Goal: Information Seeking & Learning: Learn about a topic

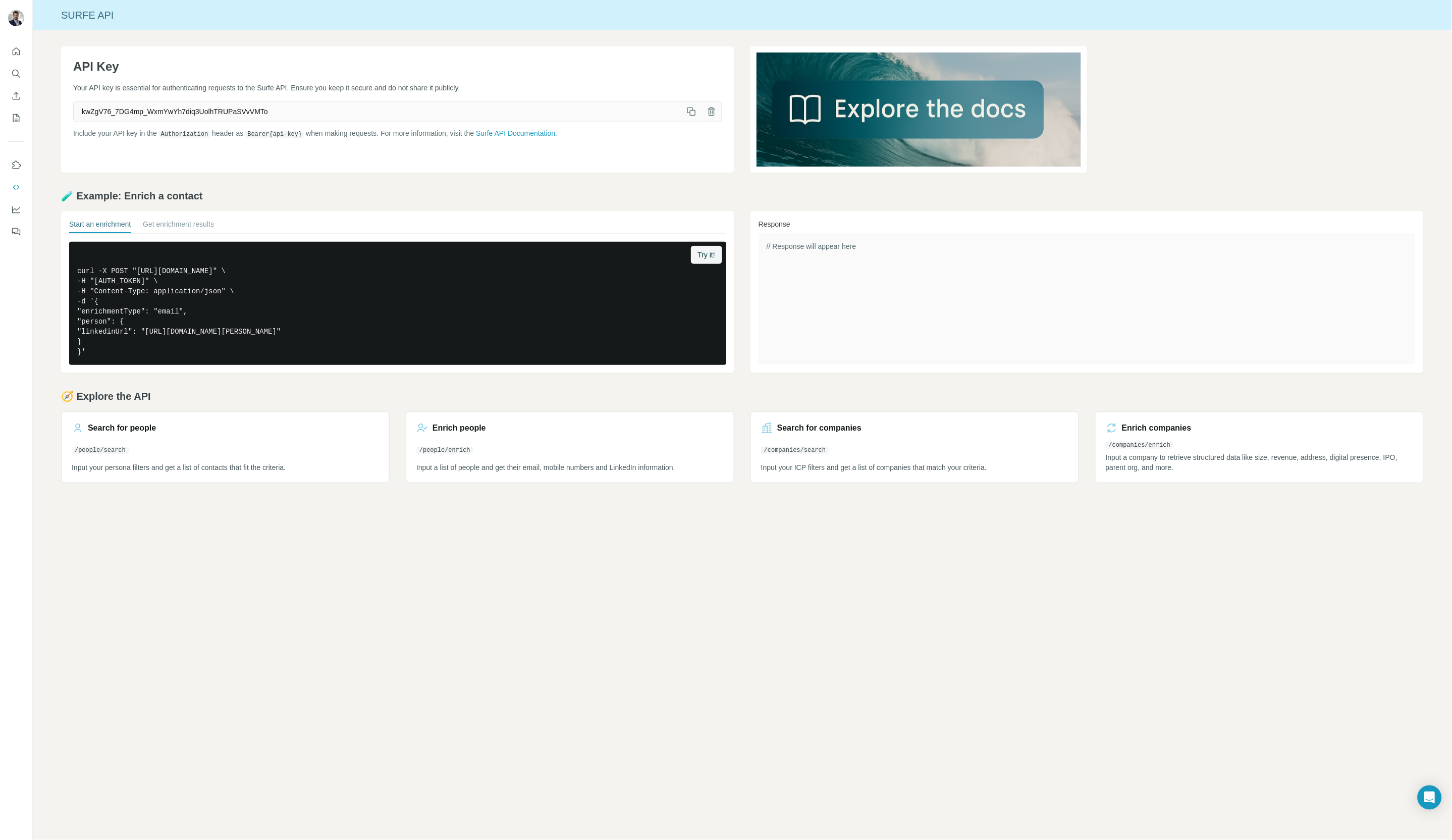
click at [692, 109] on icon "button" at bounding box center [691, 112] width 10 height 10
click at [638, 603] on div "Surfe API API Key Your API key is essential for authenticating requests to the …" at bounding box center [743, 420] width 1420 height 840
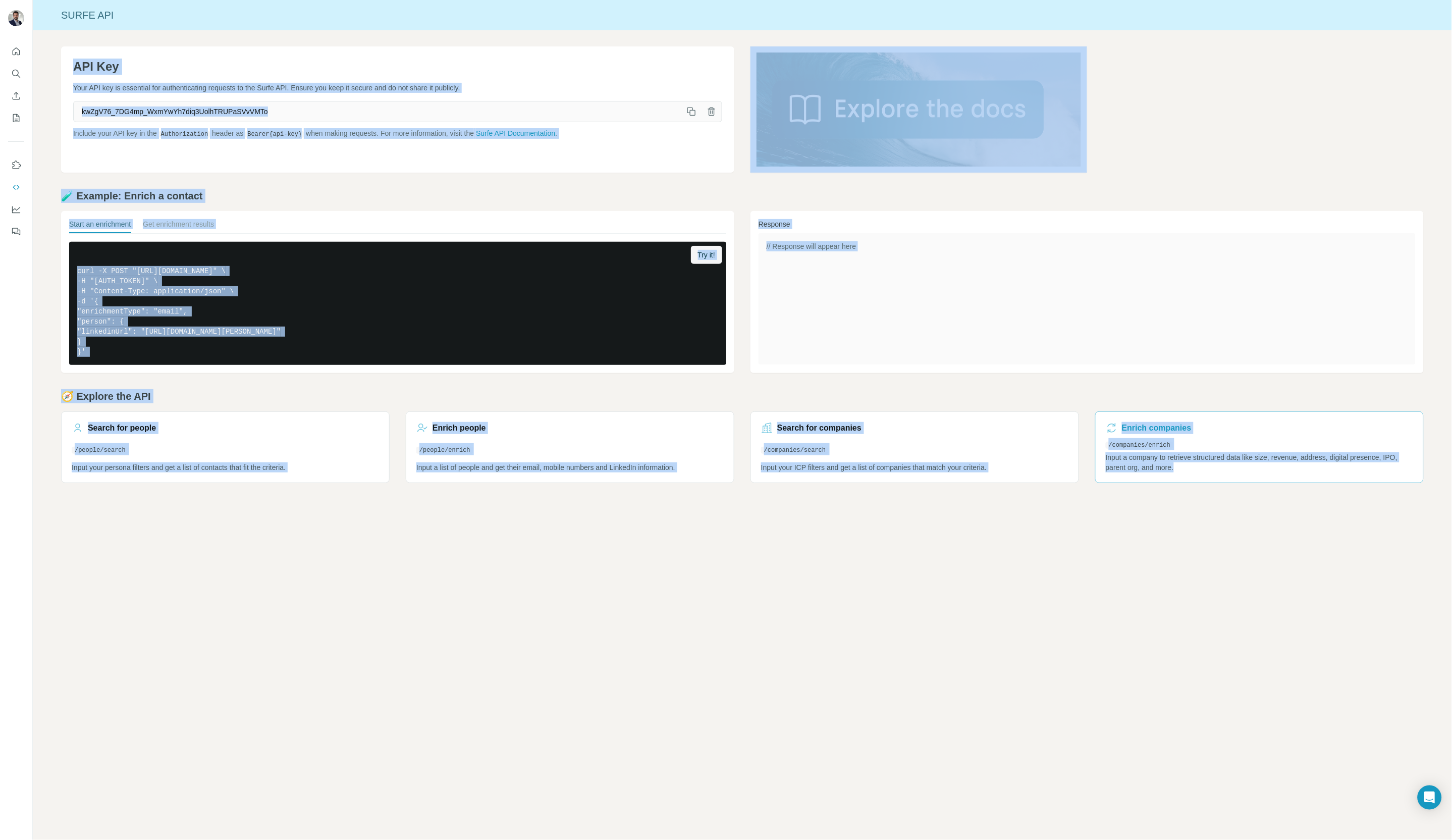
drag, startPoint x: 67, startPoint y: 51, endPoint x: 1325, endPoint y: 468, distance: 1325.3
click at [1325, 468] on div "API Key Your API key is essential for authenticating requests to the Surfe API.…" at bounding box center [743, 264] width 1420 height 469
copy div "LOR Ips Dolo SIT ame co adipiscin eli seddoeiusmodte incididu ut lab Etdol MAG.…"
click at [919, 557] on div "Surfe API API Key Your API key is essential for authenticating requests to the …" at bounding box center [743, 420] width 1420 height 840
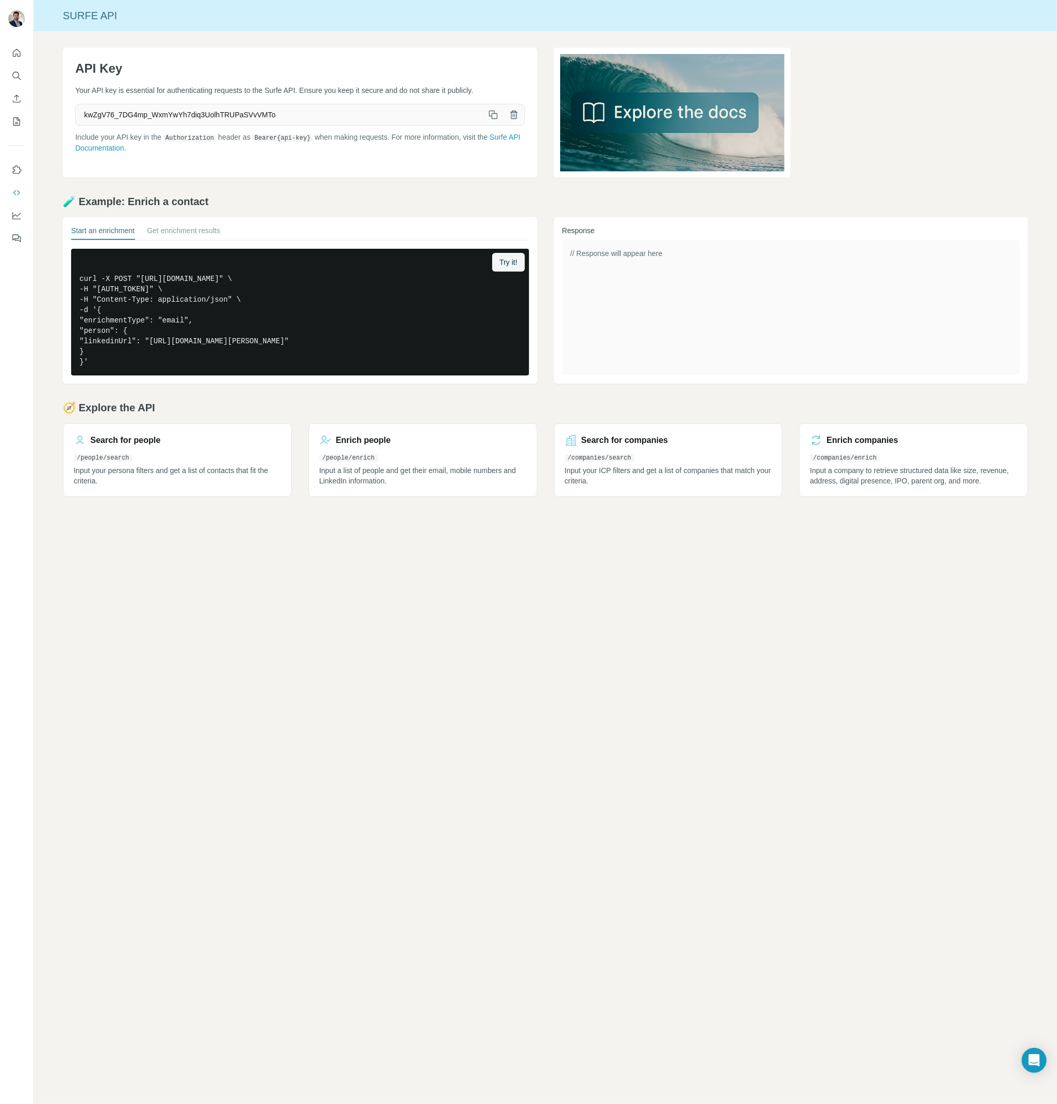
click at [494, 114] on icon "button" at bounding box center [493, 115] width 10 height 10
drag, startPoint x: 708, startPoint y: 730, endPoint x: 550, endPoint y: 499, distance: 279.8
click at [707, 731] on div "Surfe API API Key Your API key is essential for authenticating requests to the …" at bounding box center [545, 552] width 1023 height 1104
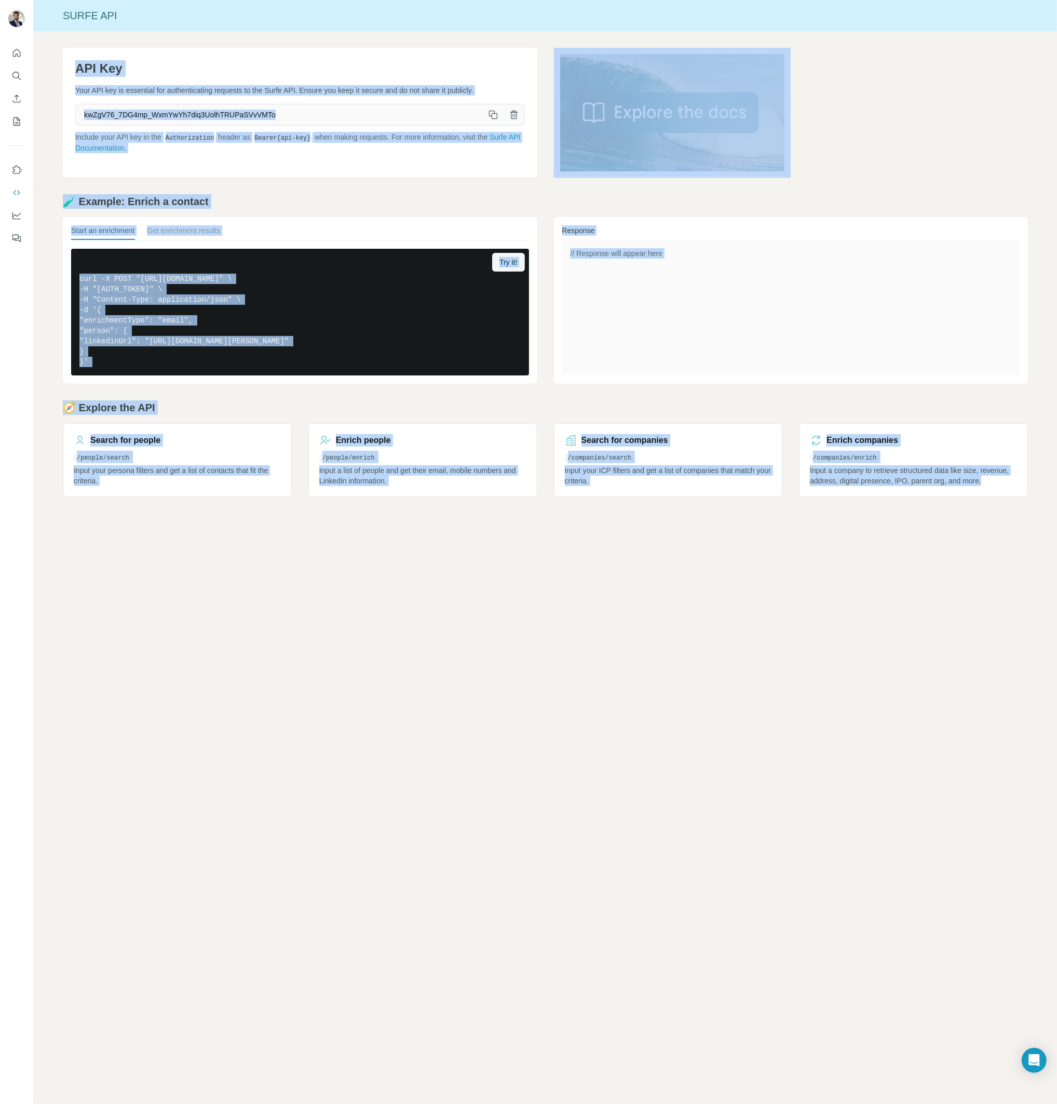
drag, startPoint x: 123, startPoint y: 78, endPoint x: 1031, endPoint y: 480, distance: 993.8
click at [1031, 480] on div "API Key Your API key is essential for authenticating requests to the Surfe API.…" at bounding box center [545, 272] width 1023 height 482
copy div "LOR Ips Dolo SIT ame co adipiscin eli seddoeiusmodte incididu ut lab Etdol MAG.…"
click at [396, 689] on div "Surfe API API Key Your API key is essential for authenticating requests to the …" at bounding box center [545, 552] width 1023 height 1104
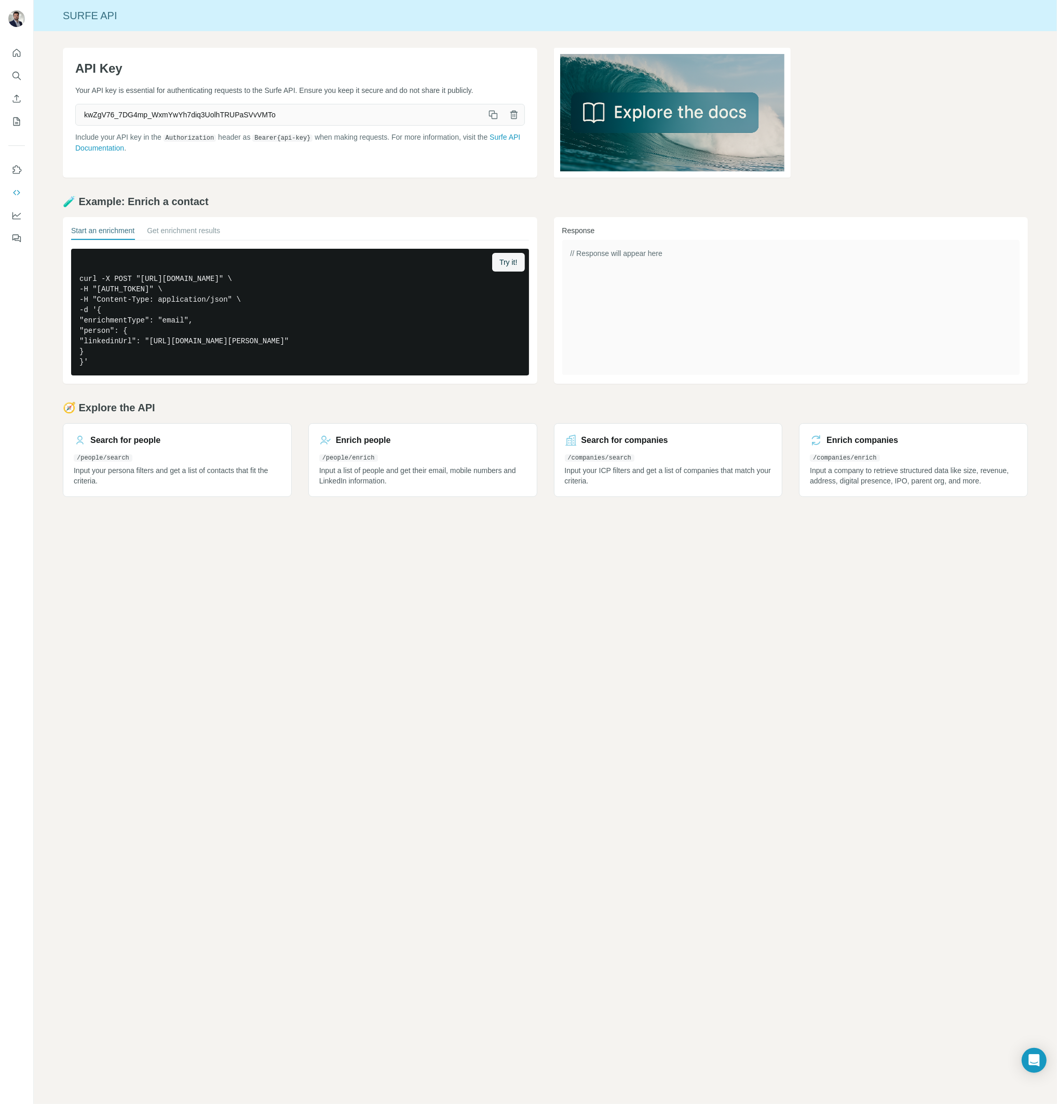
click at [427, 555] on div "Surfe API API Key Your API key is essential for authenticating requests to the …" at bounding box center [545, 552] width 1023 height 1104
click at [383, 481] on p "Input a list of people and get their email, mobile numbers and LinkedIn informa…" at bounding box center [422, 475] width 207 height 21
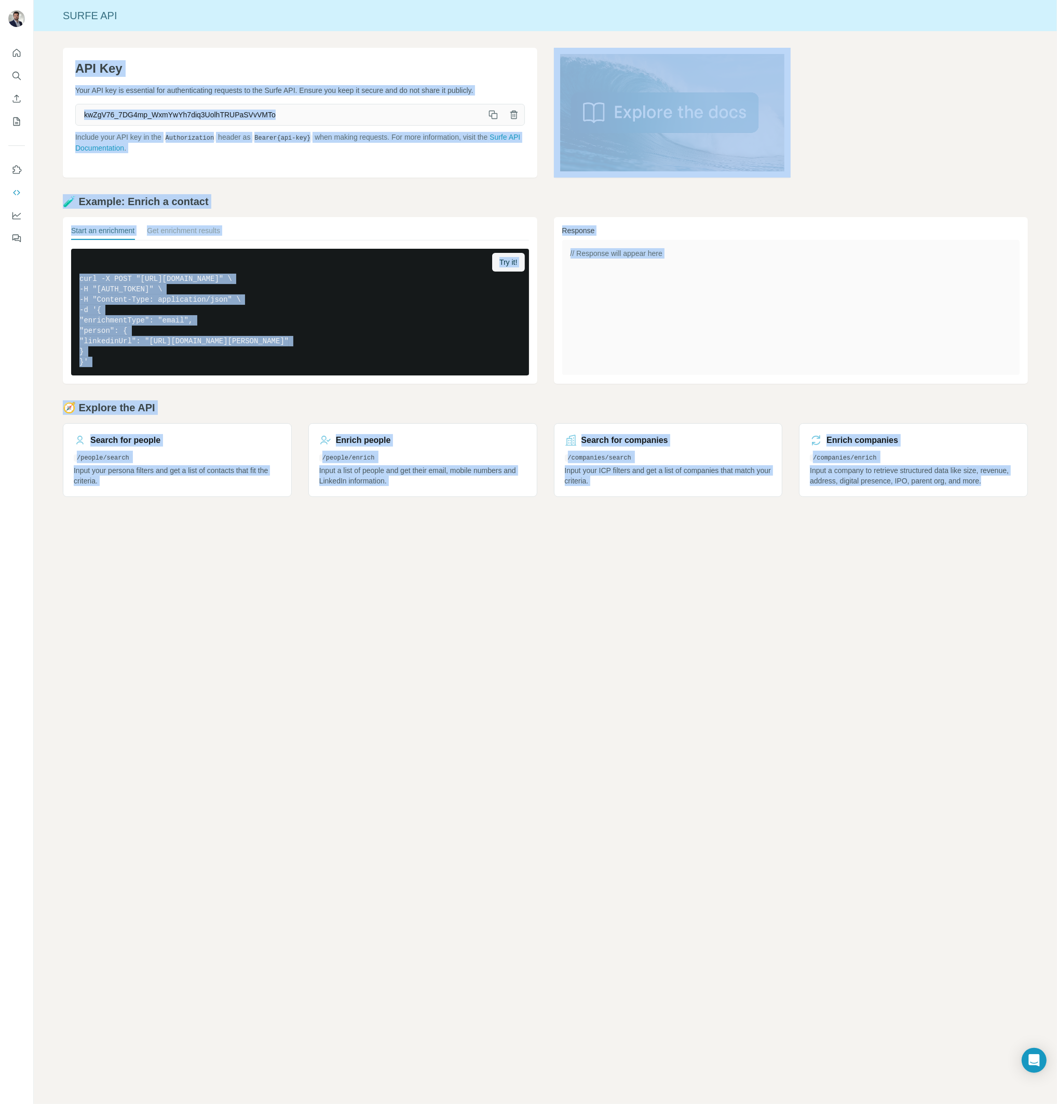
drag, startPoint x: 60, startPoint y: 53, endPoint x: 1007, endPoint y: 504, distance: 1048.1
click at [1006, 505] on div "API Key Your API key is essential for authenticating requests to the Surfe API.…" at bounding box center [545, 272] width 1023 height 482
copy div "LOR Ips Dolo SIT ame co adipiscin eli seddoeiusmodte incididu ut lab Etdol MAG.…"
click at [737, 747] on div "Surfe API API Key Your API key is essential for authenticating requests to the …" at bounding box center [545, 552] width 1023 height 1104
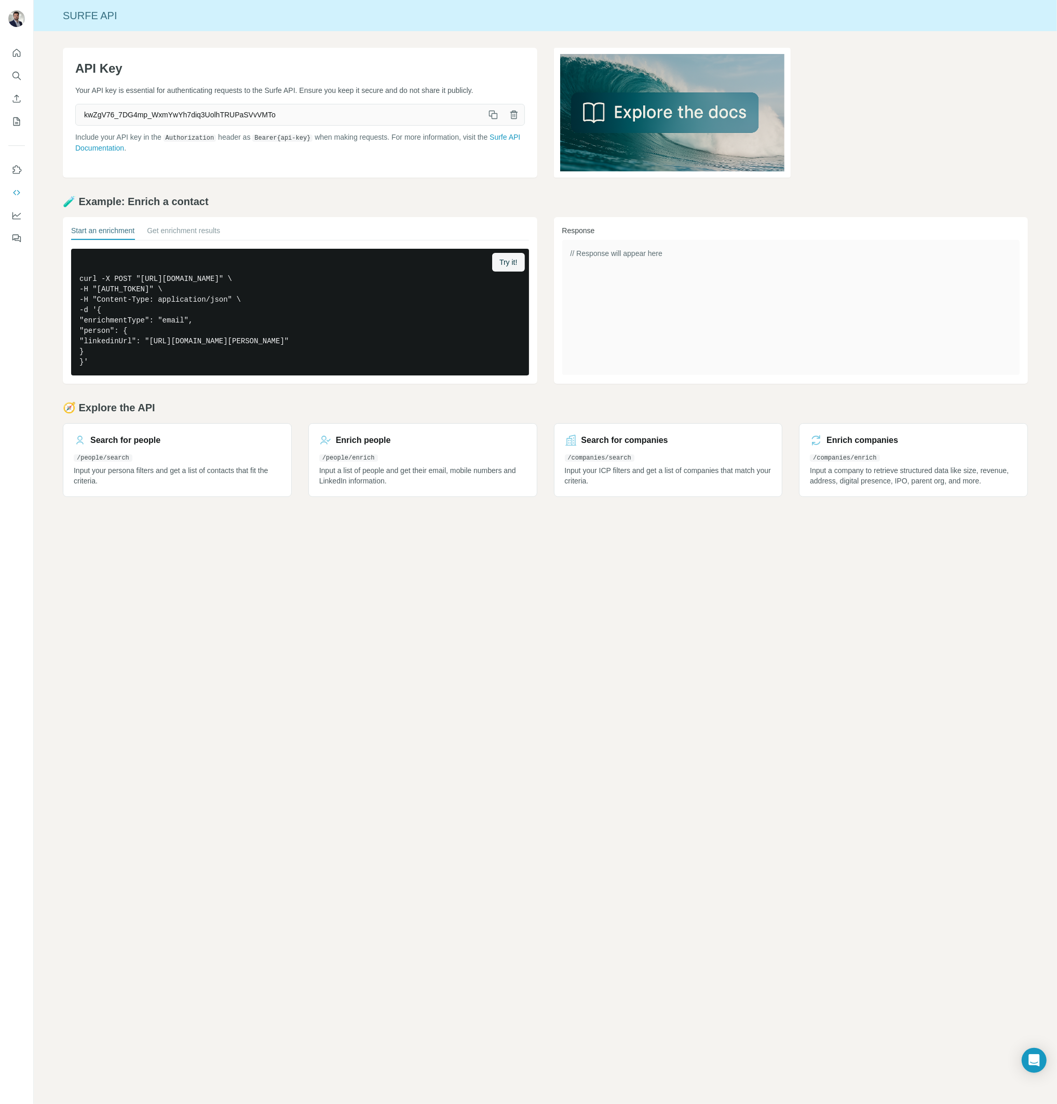
drag, startPoint x: 432, startPoint y: 618, endPoint x: 294, endPoint y: 457, distance: 211.7
click at [428, 612] on div "Surfe API API Key Your API key is essential for authenticating requests to the …" at bounding box center [545, 552] width 1023 height 1104
click at [237, 452] on link "Search for people /people/search Input your persona filters and get a list of c…" at bounding box center [177, 460] width 229 height 74
click at [22, 190] on button "Use Surfe API" at bounding box center [16, 192] width 17 height 19
click at [15, 51] on icon "Quick start" at bounding box center [16, 53] width 10 height 10
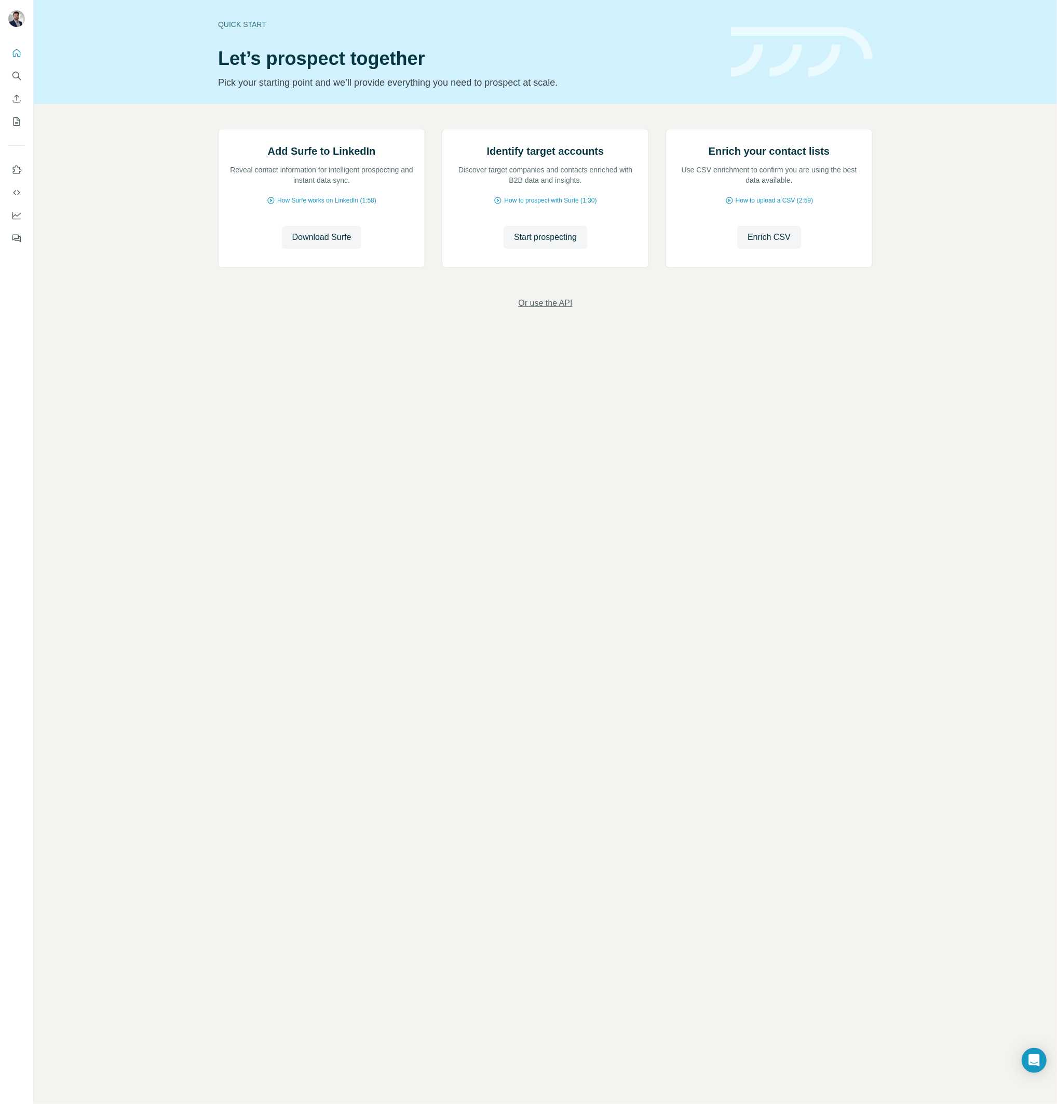
click at [557, 309] on span "Or use the API" at bounding box center [545, 303] width 54 height 12
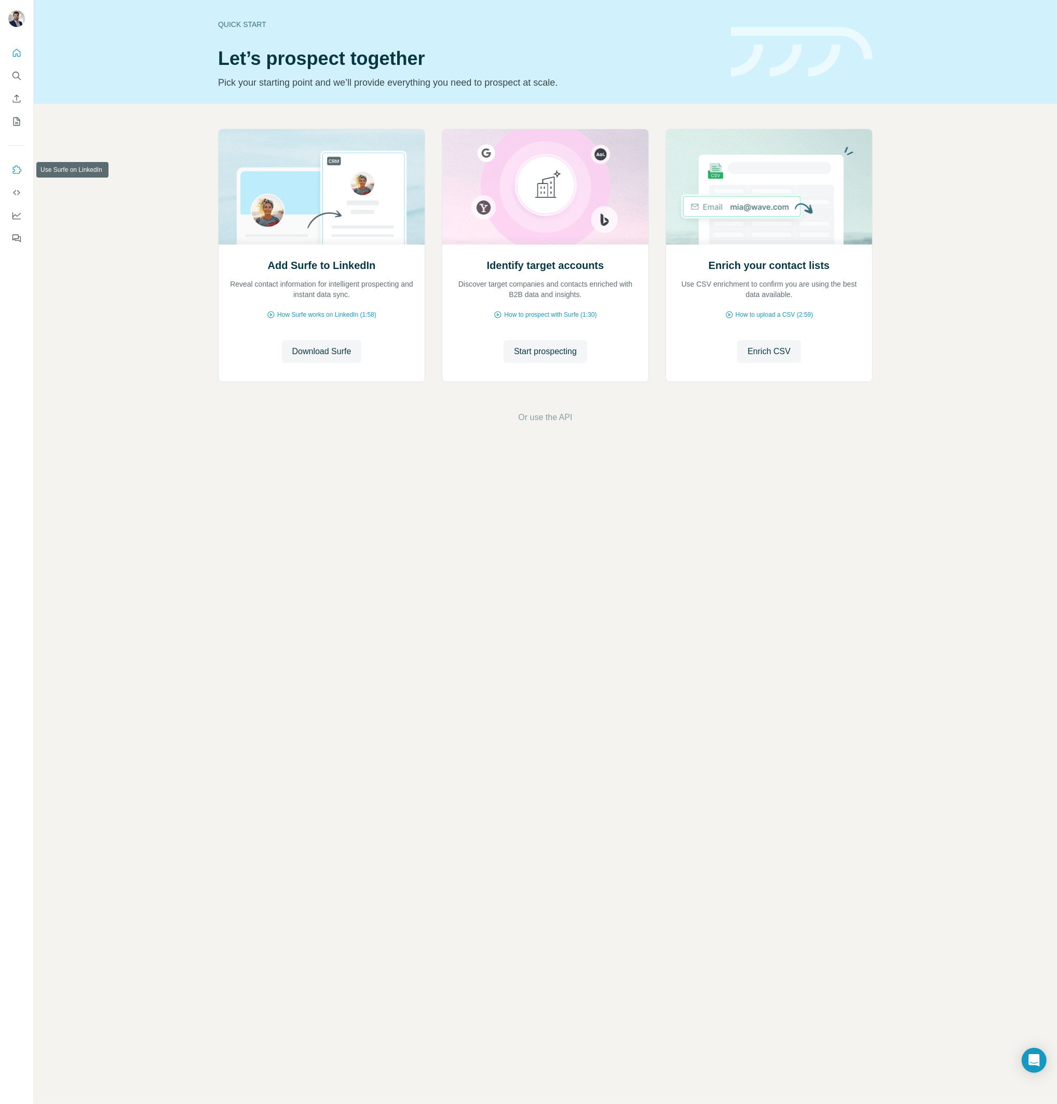
click at [14, 169] on icon "Use Surfe on LinkedIn" at bounding box center [16, 170] width 10 height 10
click at [14, 100] on icon "Enrich CSV" at bounding box center [16, 98] width 10 height 10
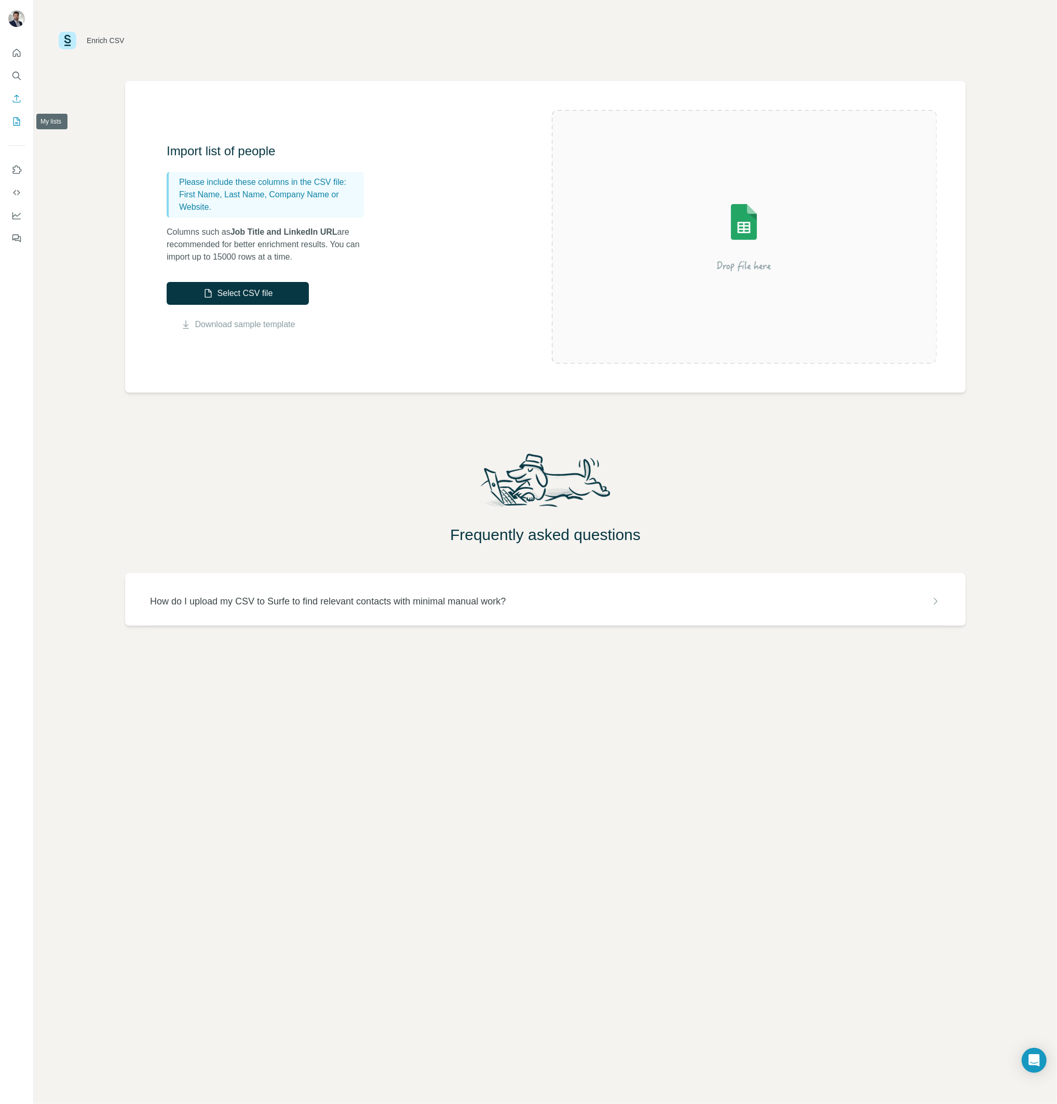
click at [17, 127] on button "My lists" at bounding box center [16, 121] width 17 height 19
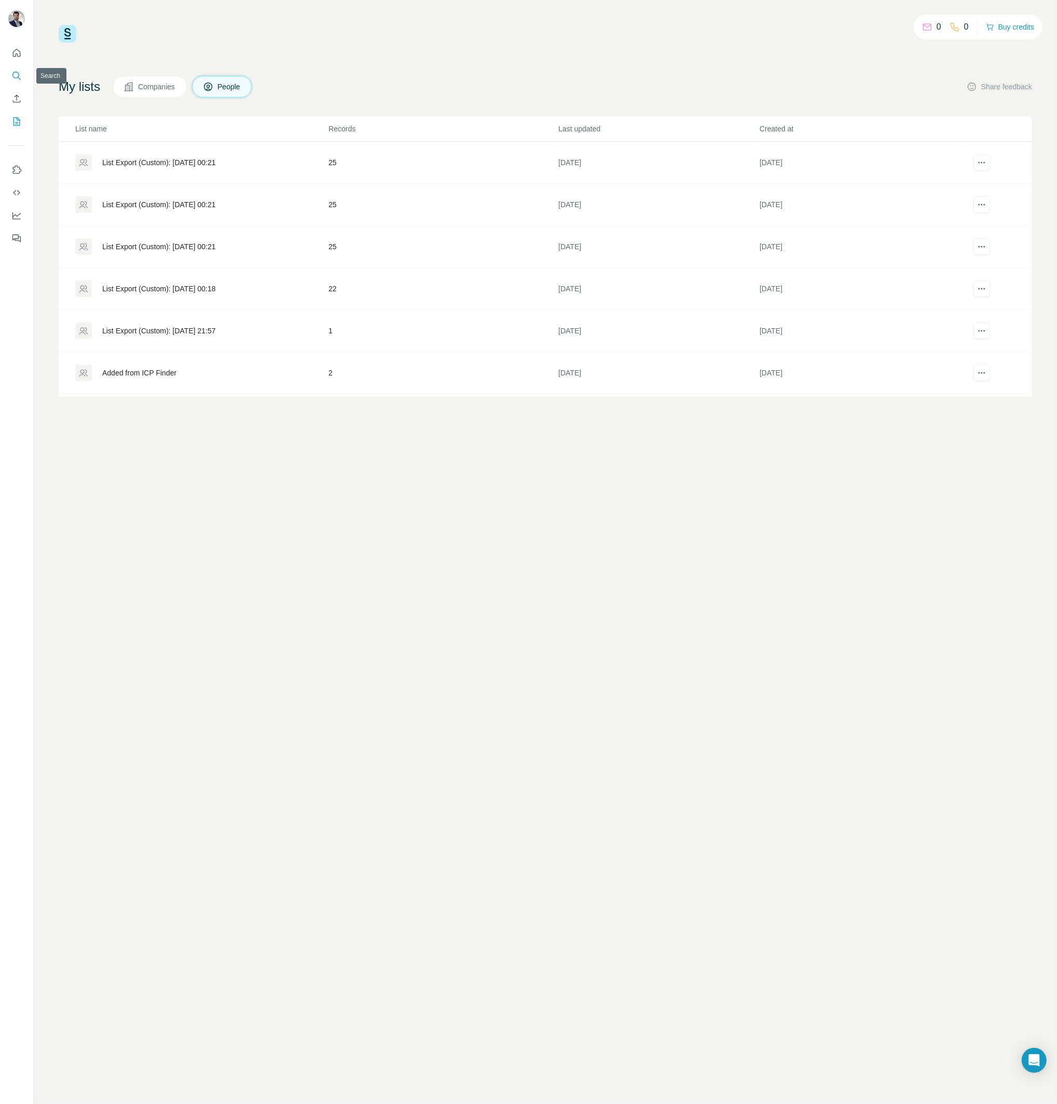
click at [15, 71] on icon "Search" at bounding box center [16, 76] width 10 height 10
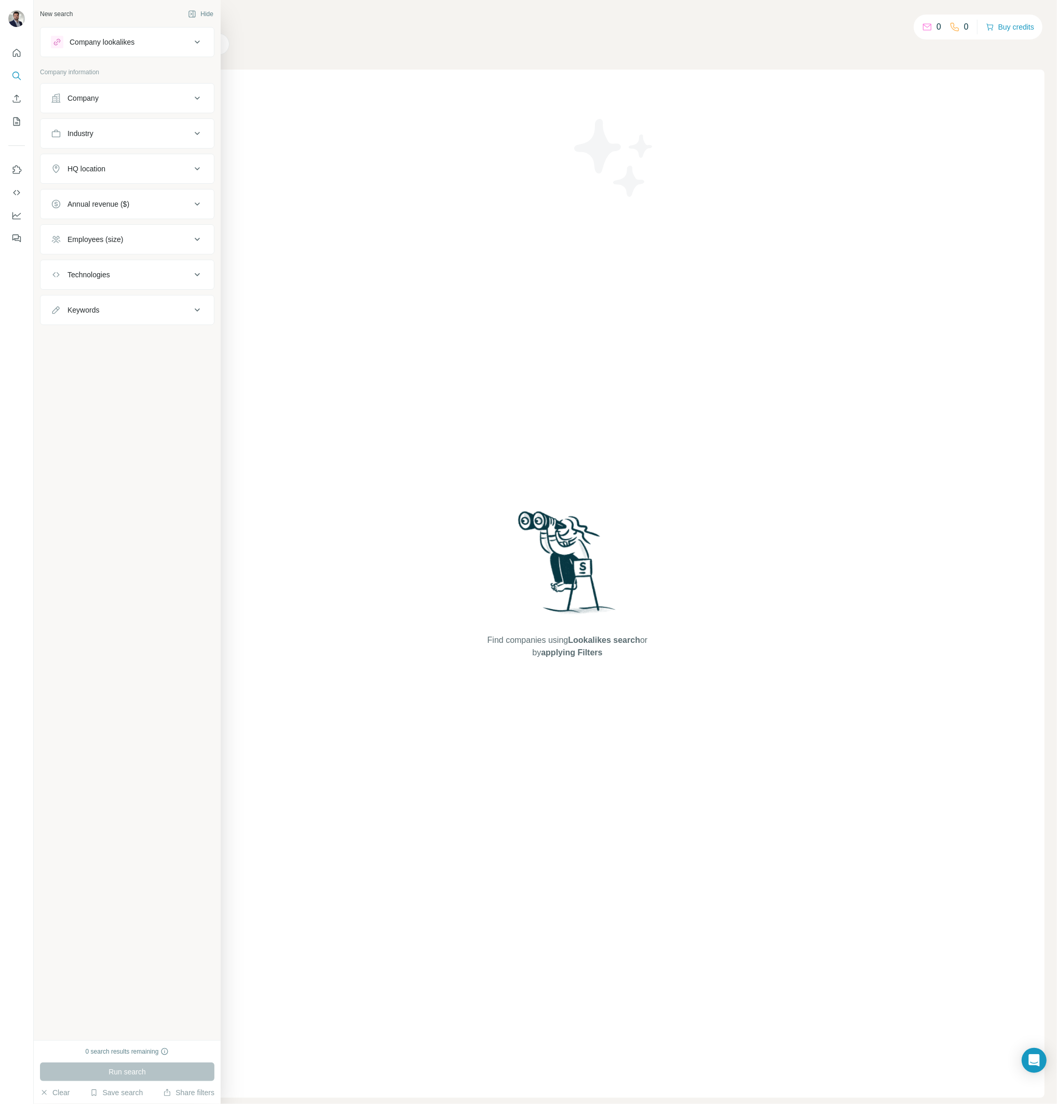
click at [155, 45] on div "Company lookalikes" at bounding box center [121, 42] width 140 height 12
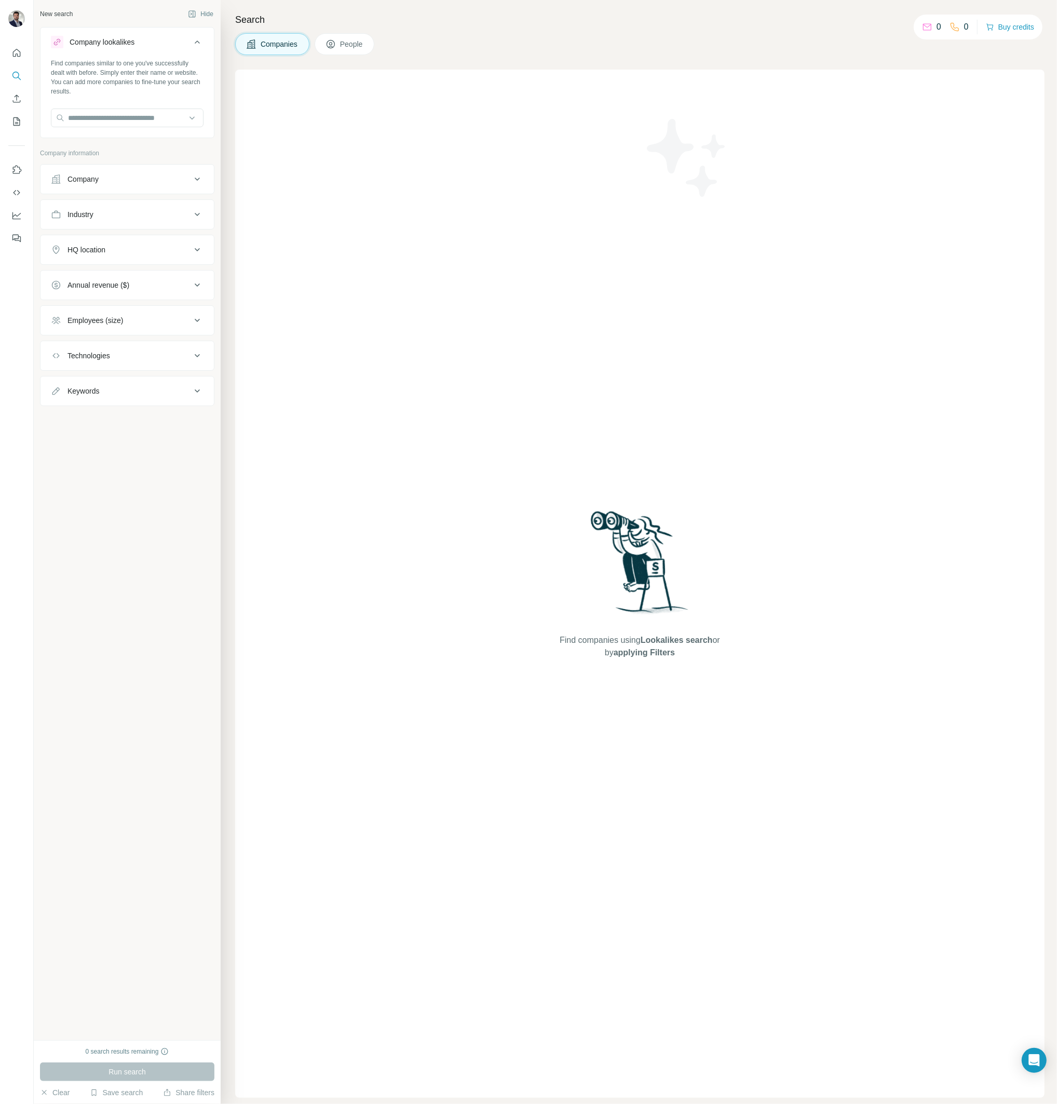
click at [140, 39] on div "Company lookalikes" at bounding box center [121, 42] width 140 height 12
click at [125, 88] on button "Company" at bounding box center [126, 98] width 173 height 25
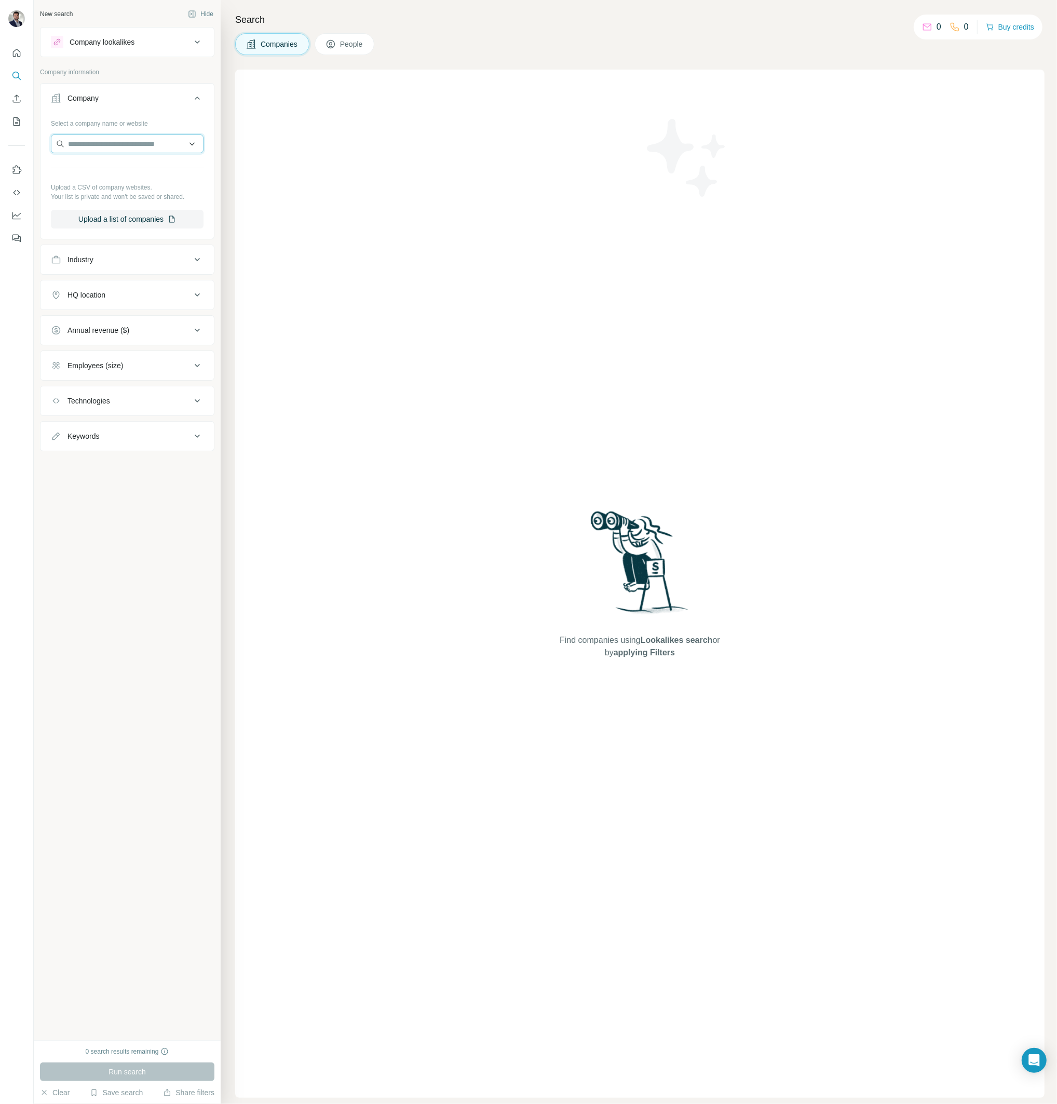
click at [123, 138] on input "text" at bounding box center [127, 143] width 153 height 19
type input "********"
click at [150, 162] on div "Adtracon adtracon.de" at bounding box center [126, 172] width 147 height 28
click at [137, 1072] on span "Run search" at bounding box center [126, 1071] width 37 height 10
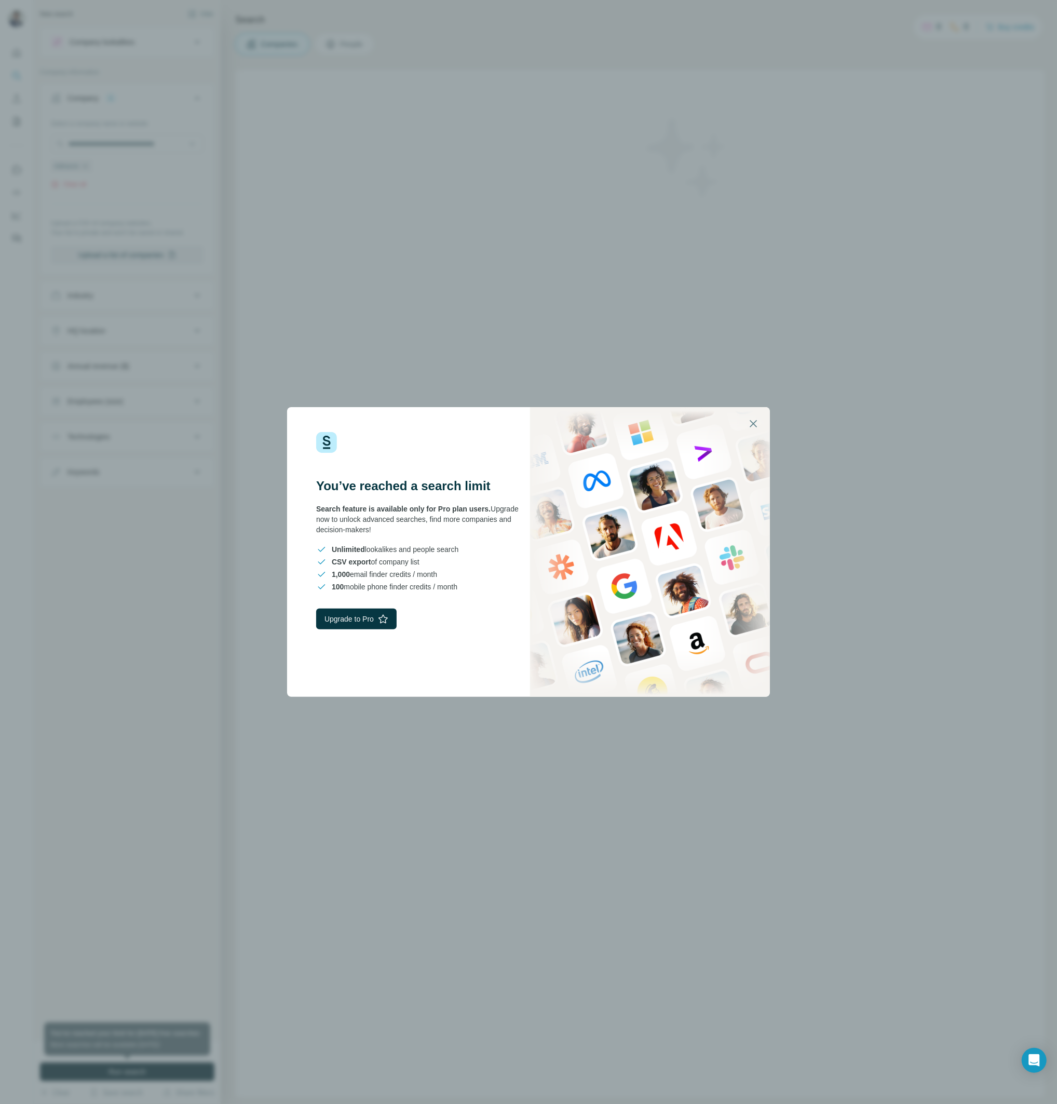
click at [617, 270] on div "You’ve reached a search limit Search feature is available only for Pro plan use…" at bounding box center [528, 552] width 1057 height 1104
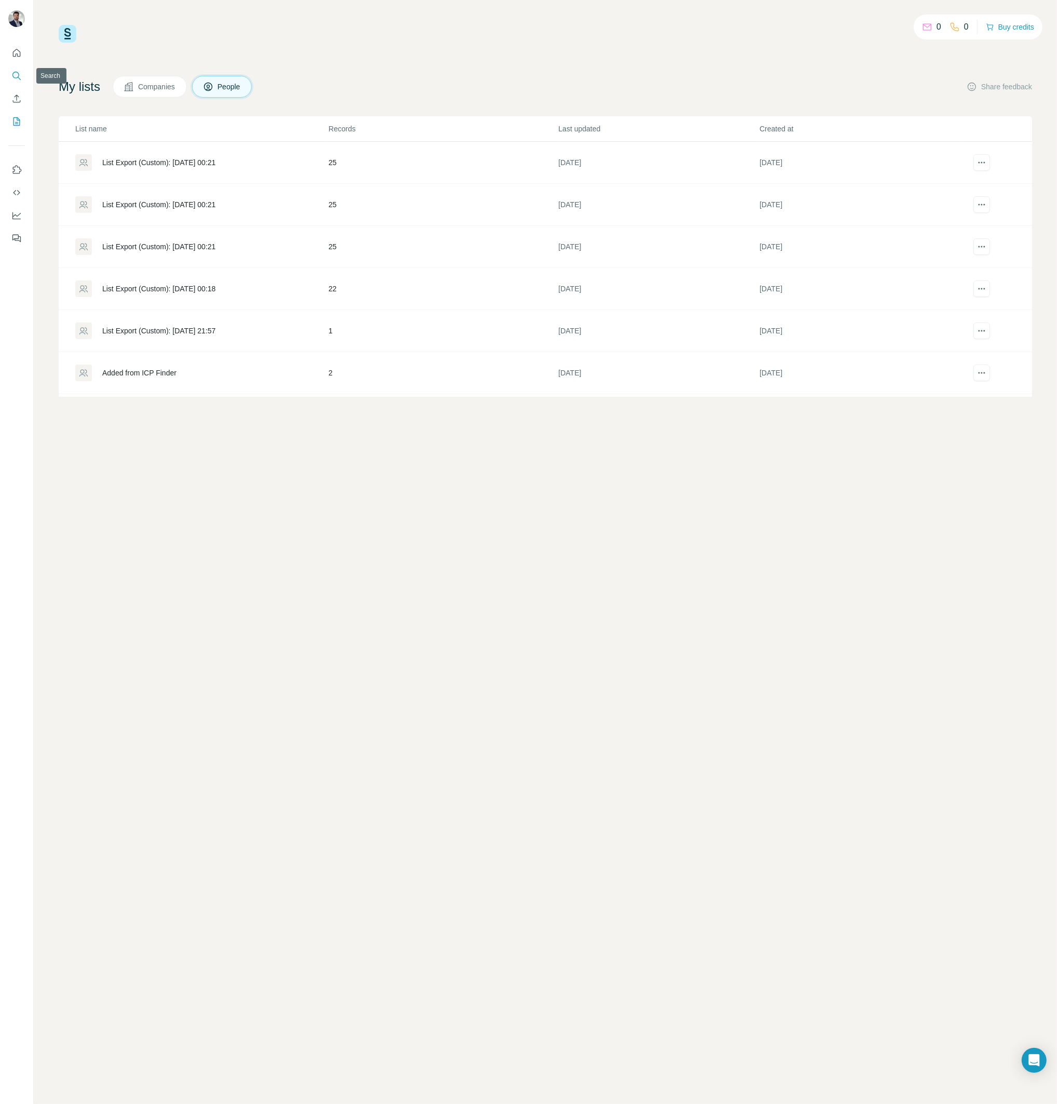
click at [17, 74] on icon "Search" at bounding box center [16, 76] width 10 height 10
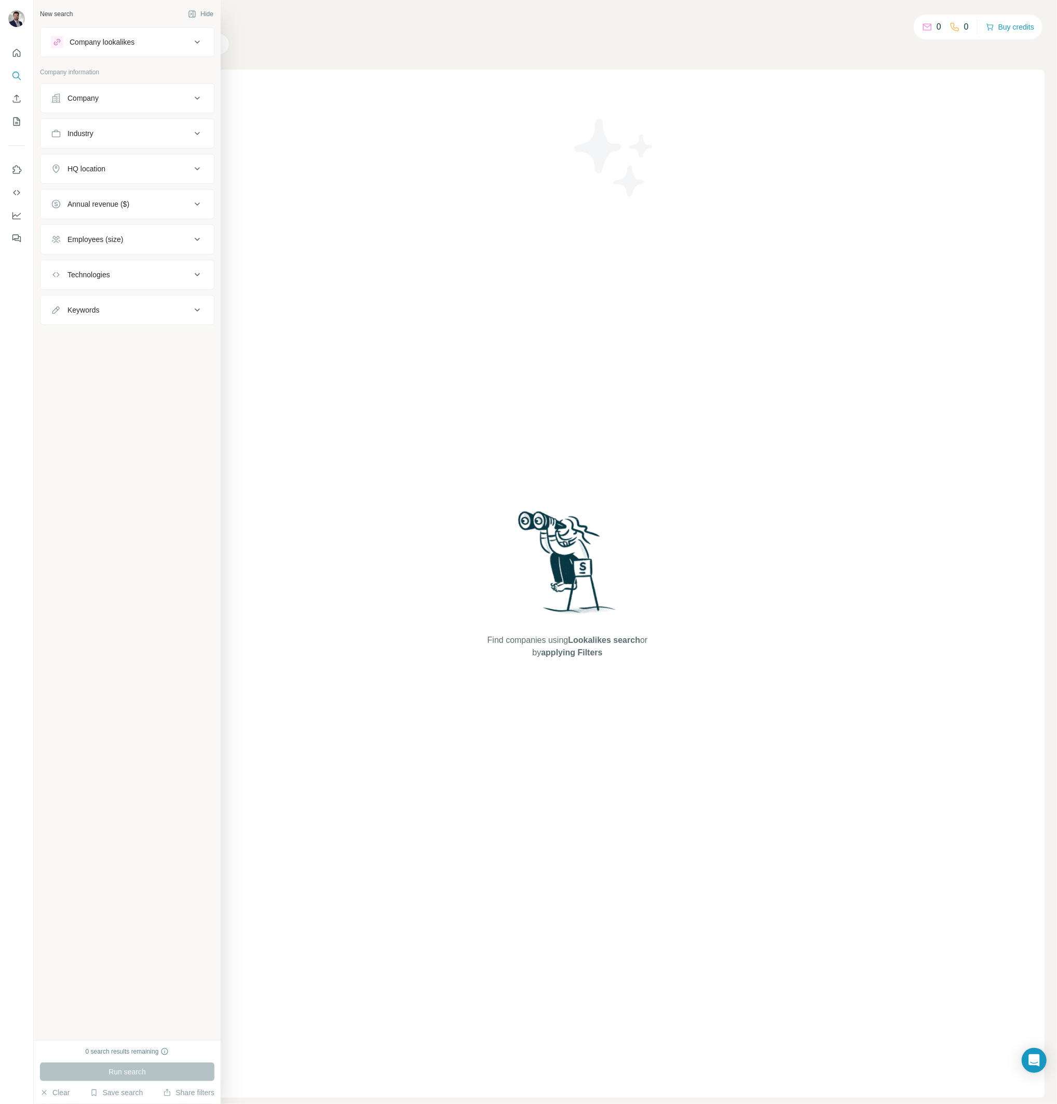
click at [99, 100] on div "Company" at bounding box center [121, 98] width 140 height 10
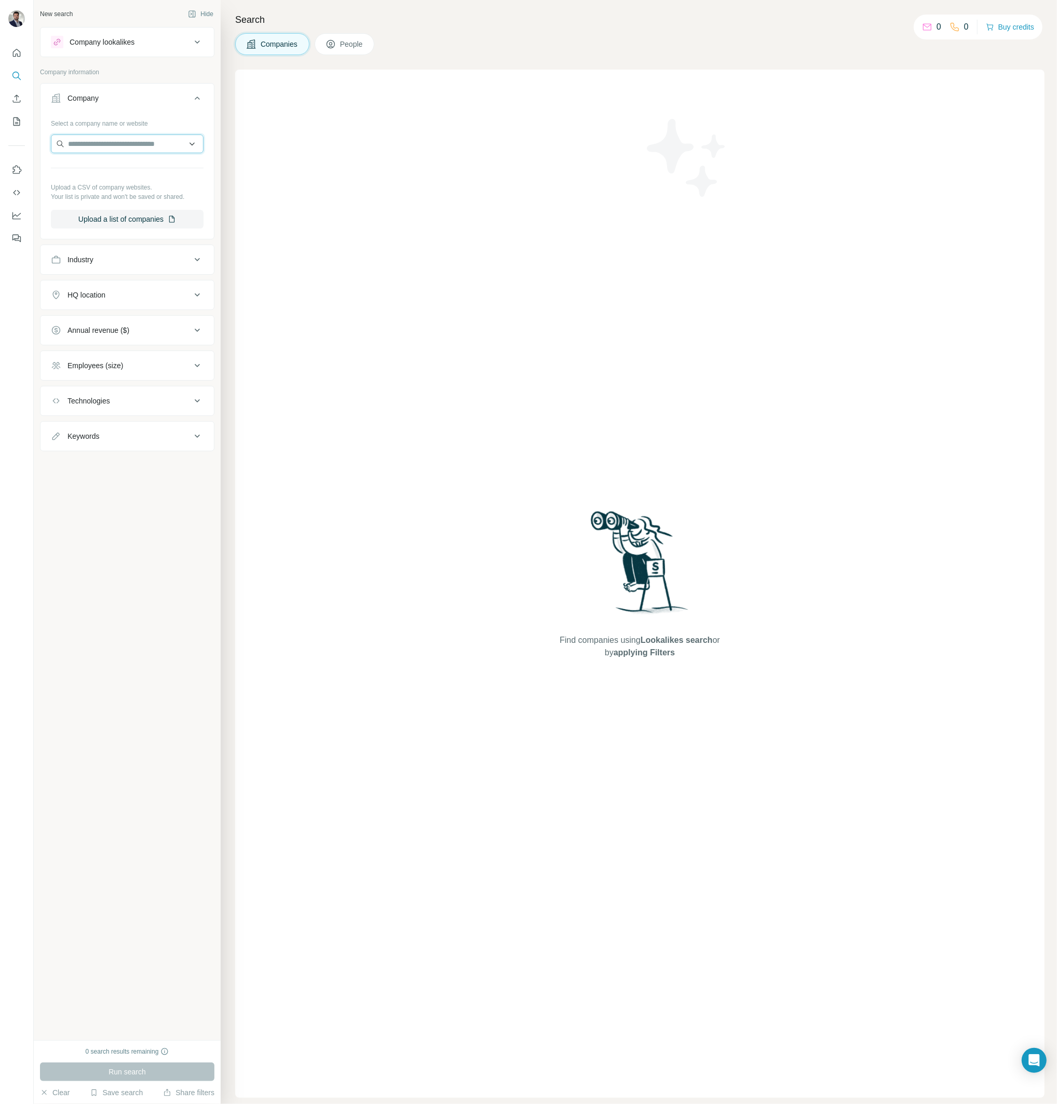
click at [127, 138] on input "text" at bounding box center [127, 143] width 153 height 19
type input "********"
click at [119, 165] on div "Adtracon adtracon.de" at bounding box center [126, 172] width 147 height 28
click at [146, 1064] on button "Run search" at bounding box center [127, 1071] width 174 height 19
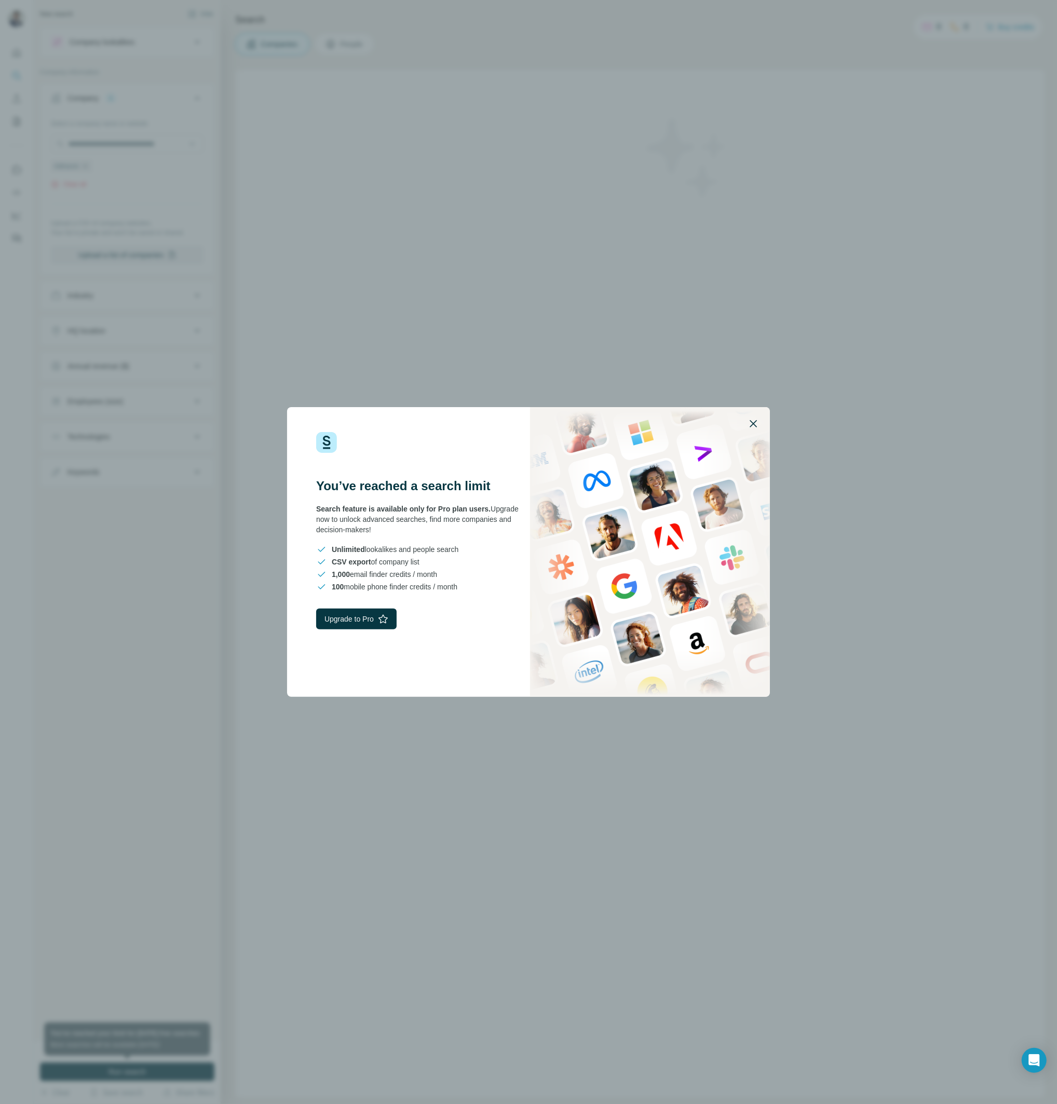
click at [754, 418] on icon "button" at bounding box center [753, 423] width 12 height 12
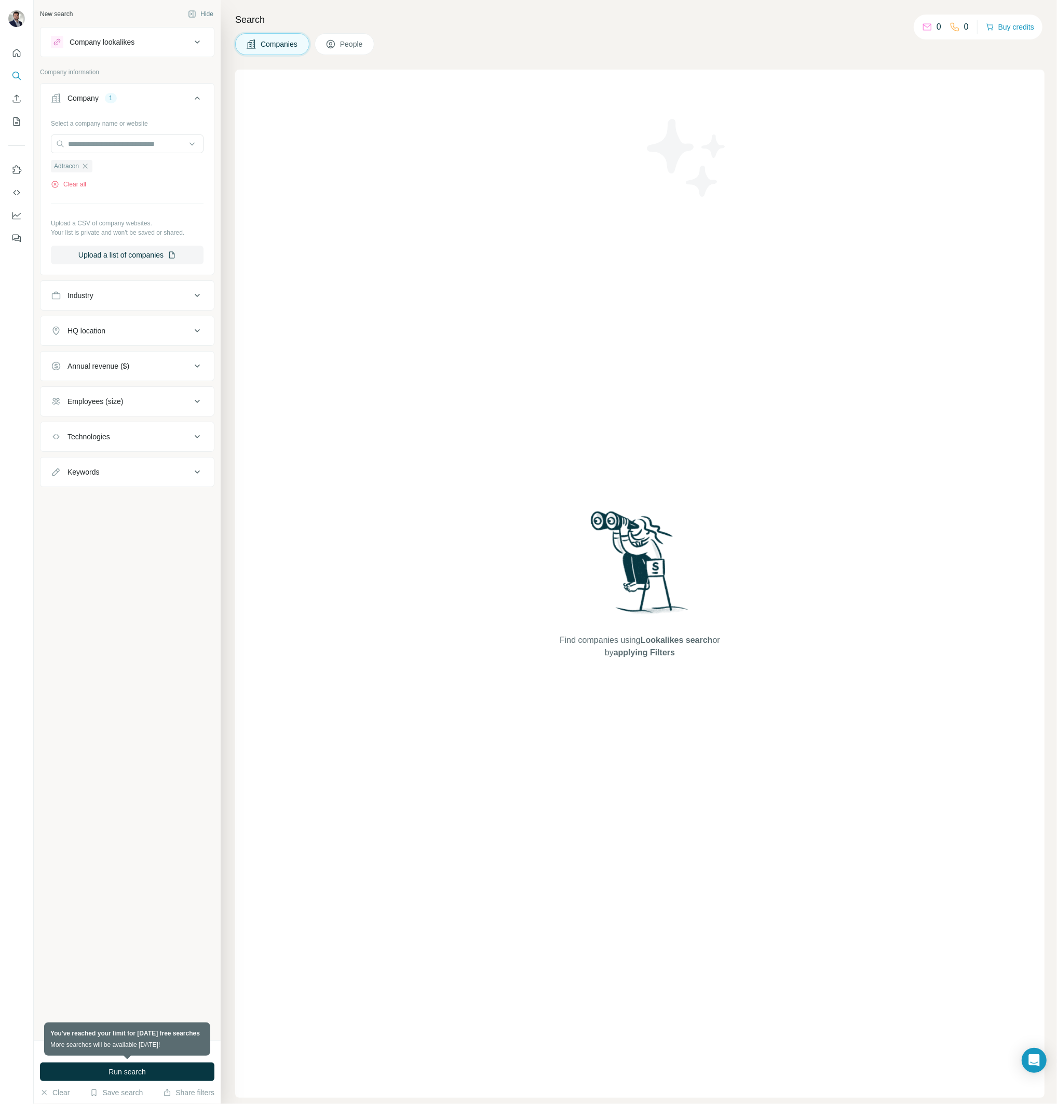
click at [344, 40] on span "People" at bounding box center [352, 44] width 24 height 10
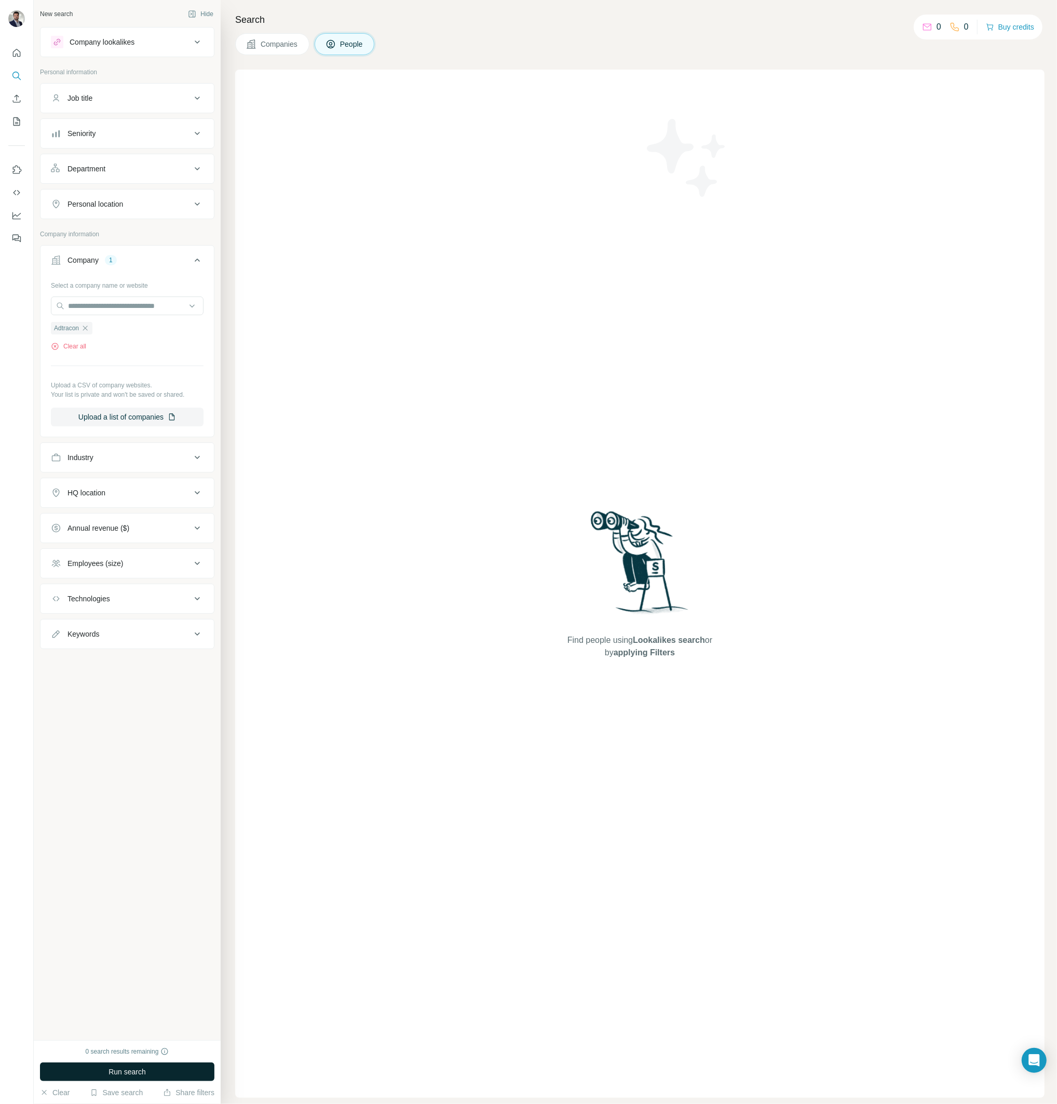
click at [140, 1069] on span "Run search" at bounding box center [126, 1071] width 37 height 10
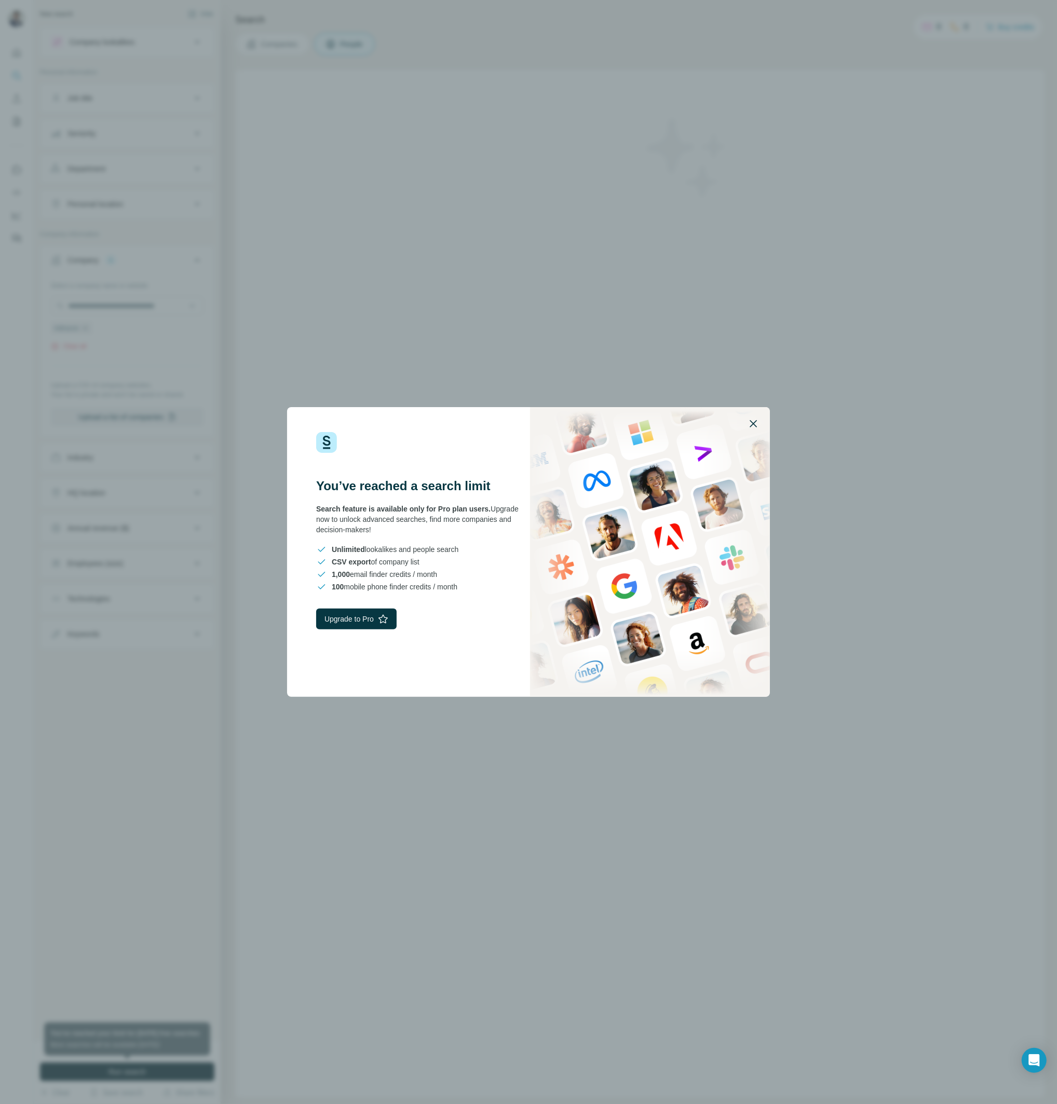
click at [756, 423] on icon "button" at bounding box center [753, 423] width 12 height 12
